Goal: Transaction & Acquisition: Purchase product/service

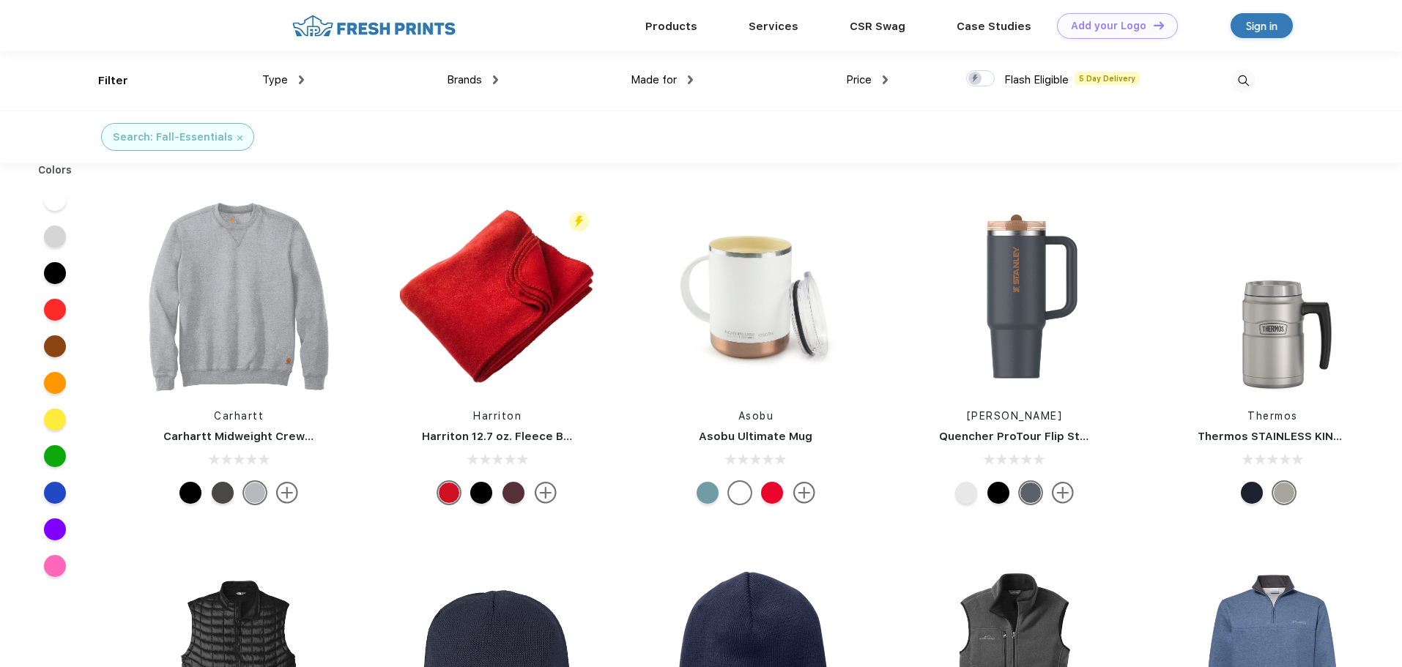
click at [806, 489] on img at bounding box center [804, 493] width 22 height 22
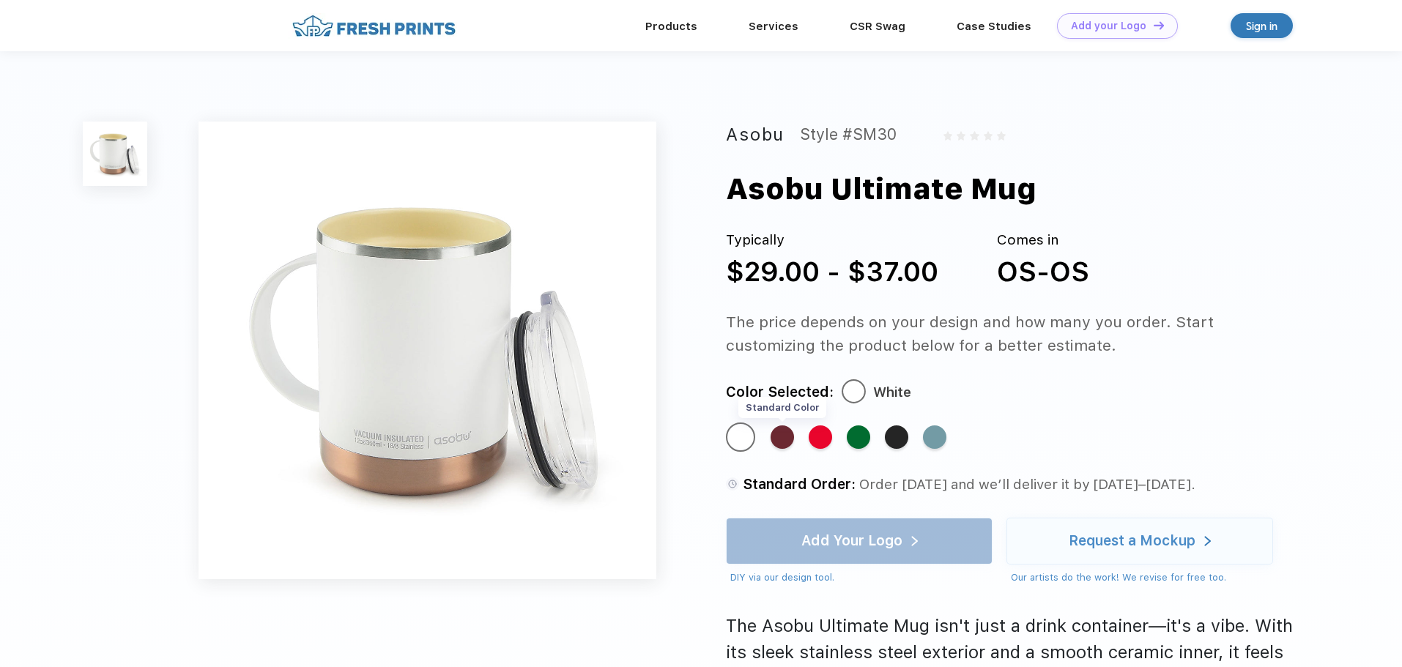
click at [786, 433] on div "Standard Color" at bounding box center [781, 436] width 23 height 23
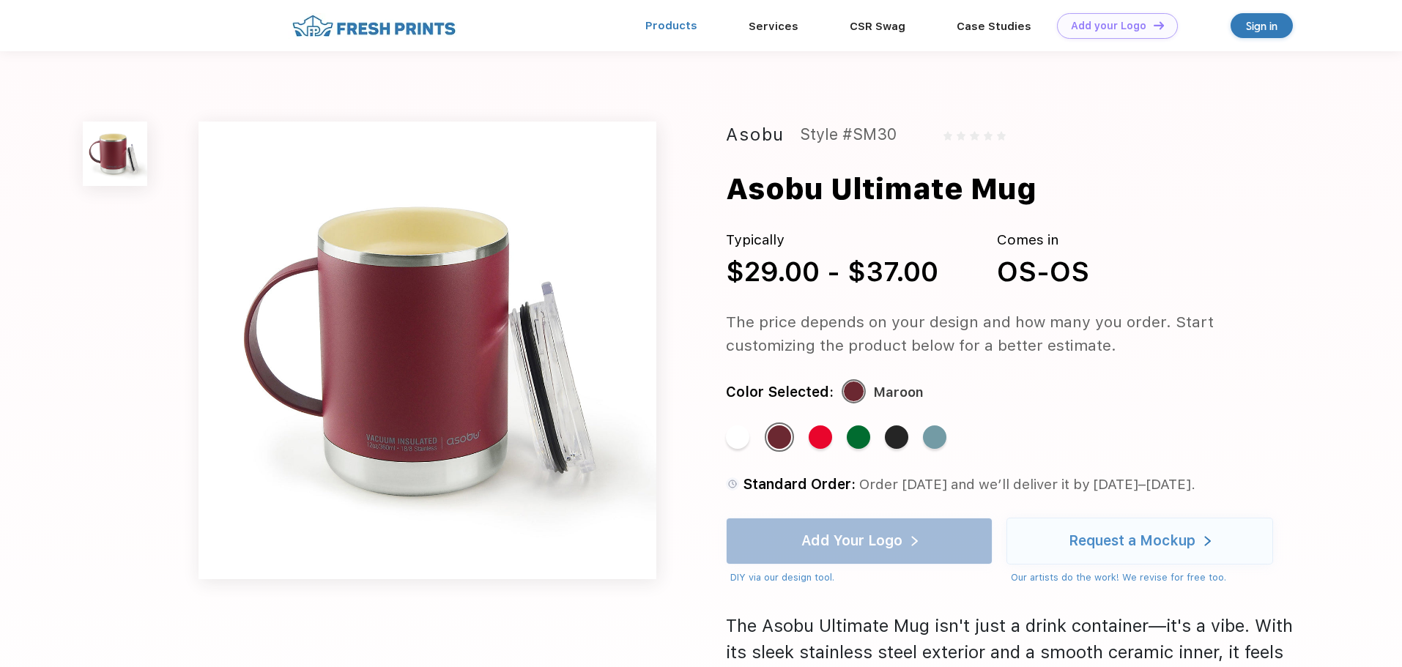
click at [675, 22] on link "Products" at bounding box center [671, 25] width 52 height 13
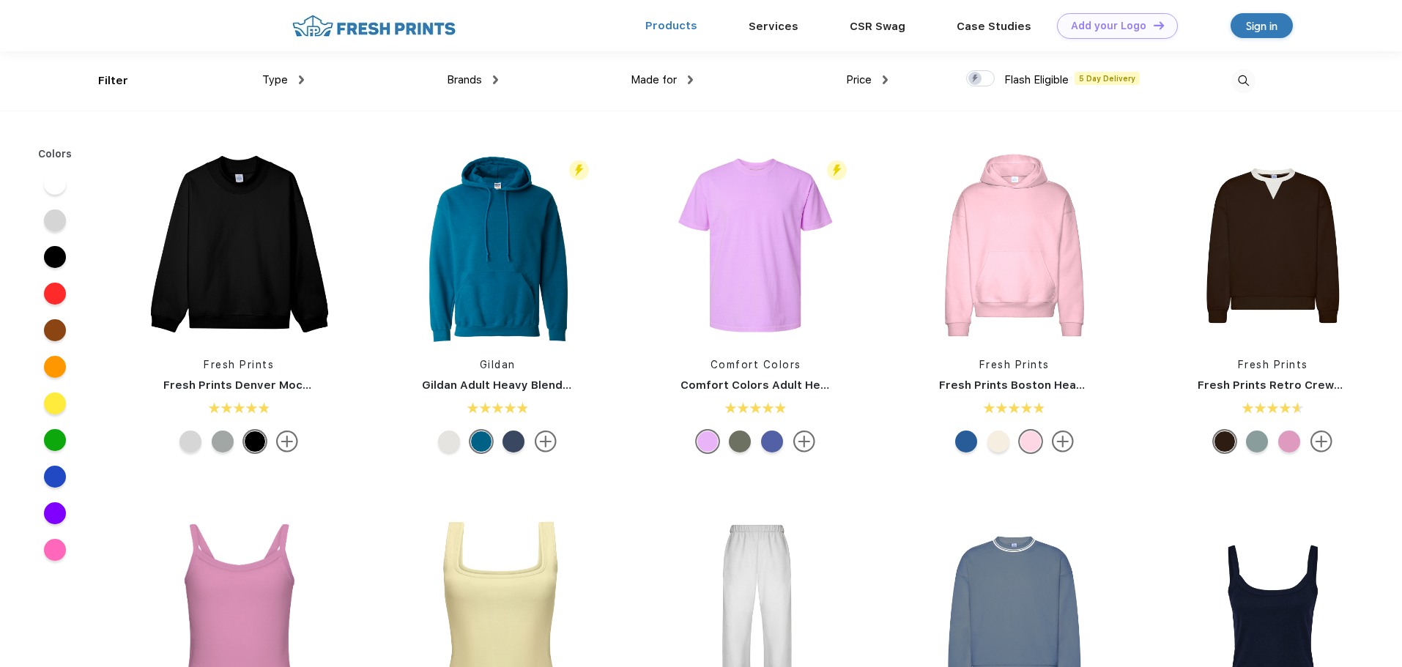
click at [682, 26] on link "Products" at bounding box center [671, 25] width 52 height 13
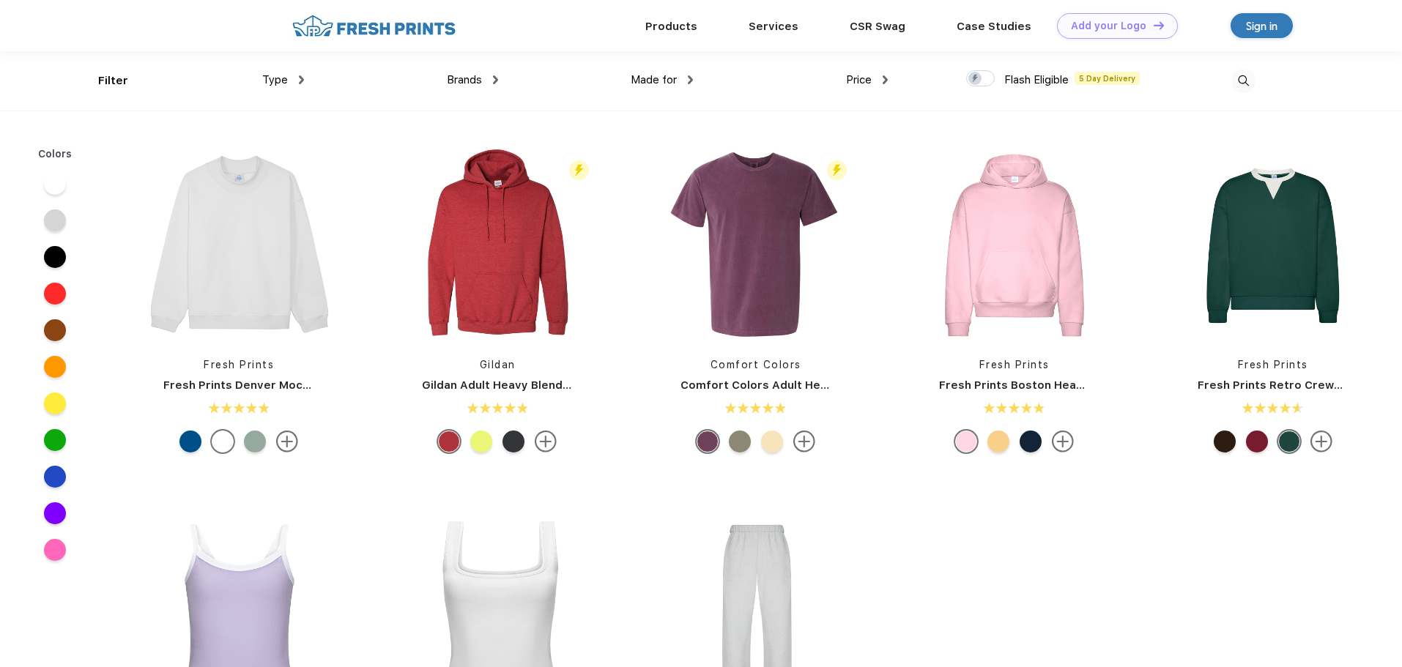
scroll to position [1, 0]
click at [288, 81] on div "Type" at bounding box center [283, 79] width 42 height 17
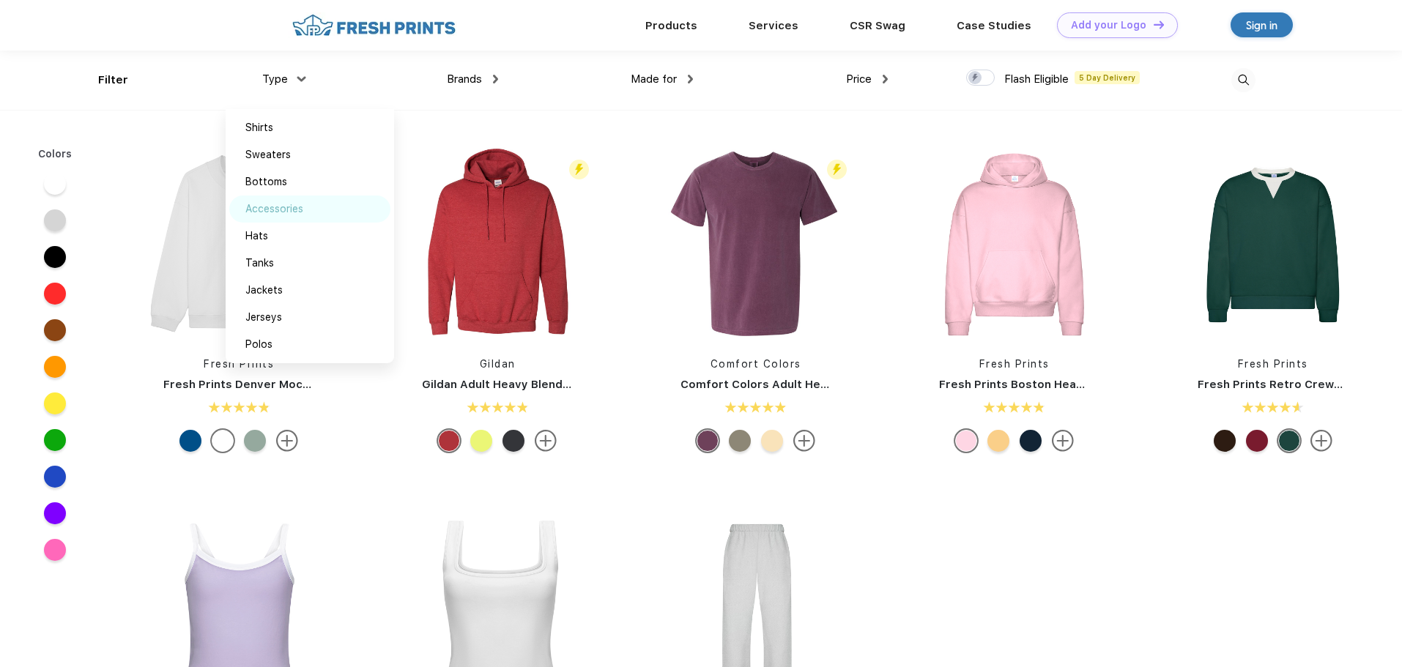
click at [300, 202] on div "Accessories" at bounding box center [274, 208] width 58 height 15
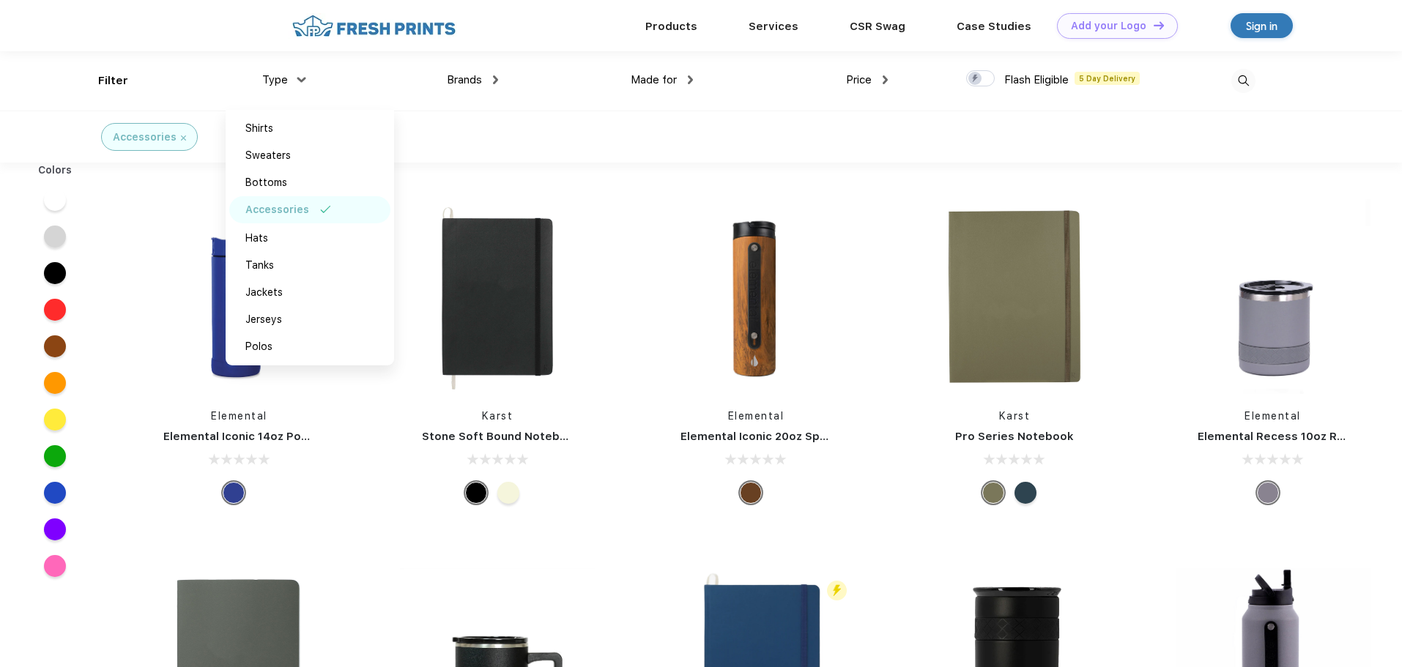
click at [266, 73] on div "Type" at bounding box center [283, 80] width 42 height 17
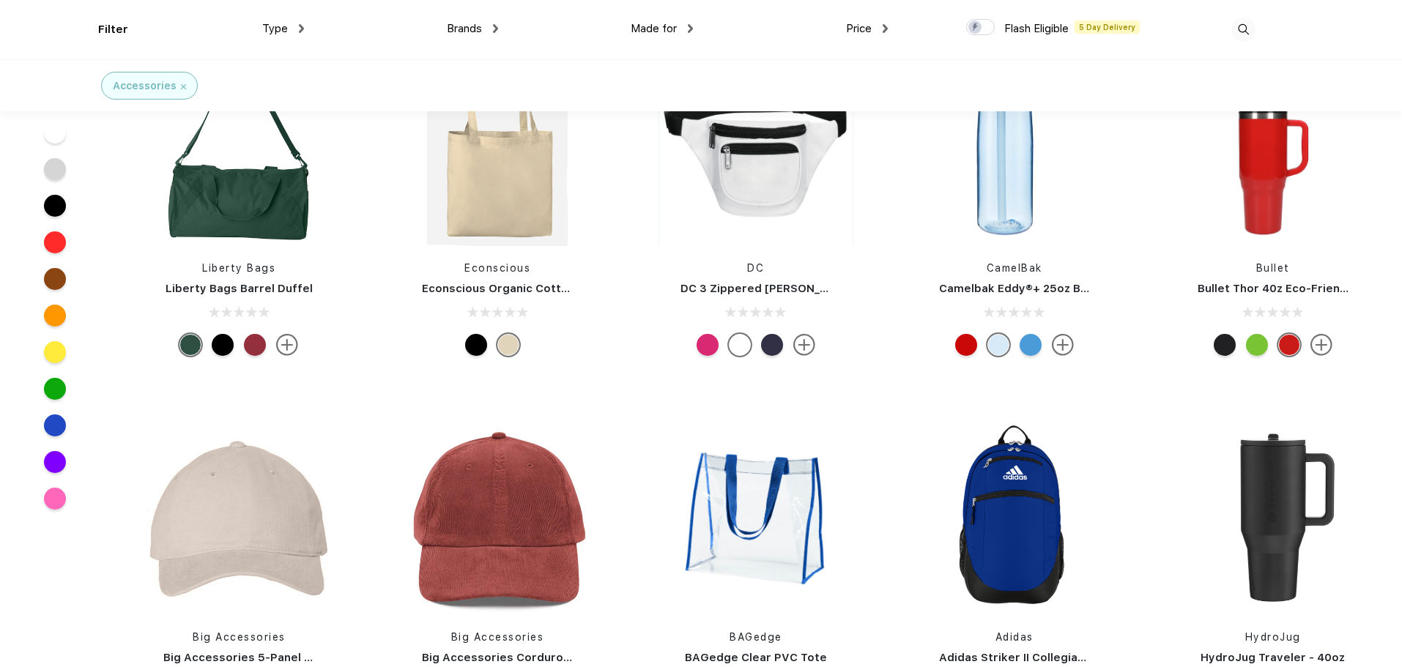
scroll to position [3735, 0]
